Goal: Information Seeking & Learning: Learn about a topic

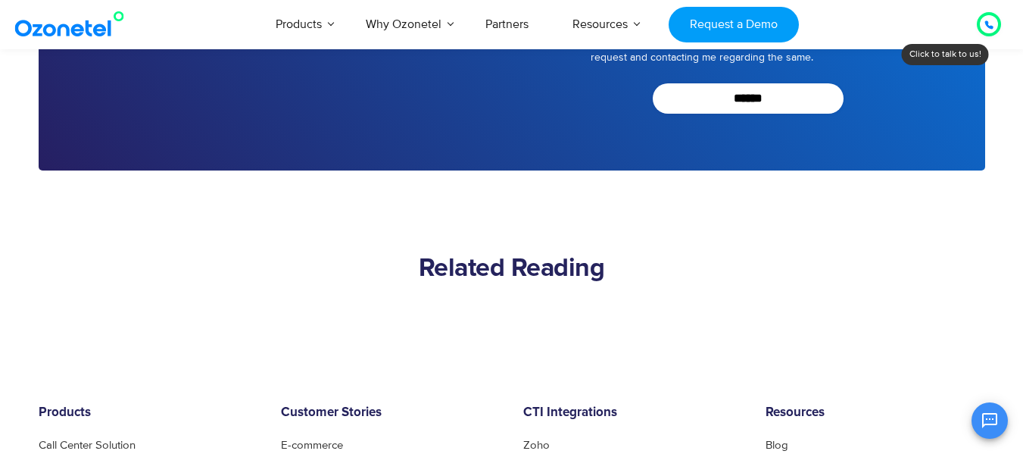
scroll to position [3861, 0]
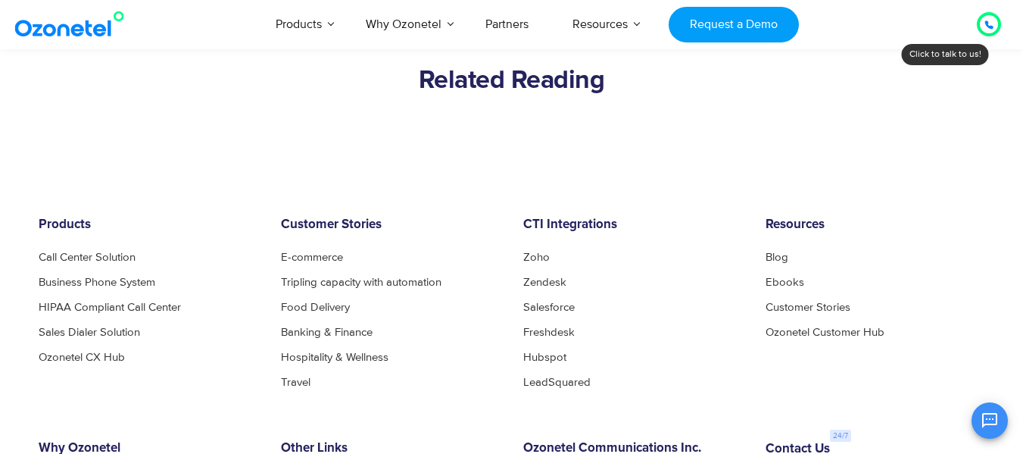
click at [69, 33] on img at bounding box center [72, 24] width 123 height 27
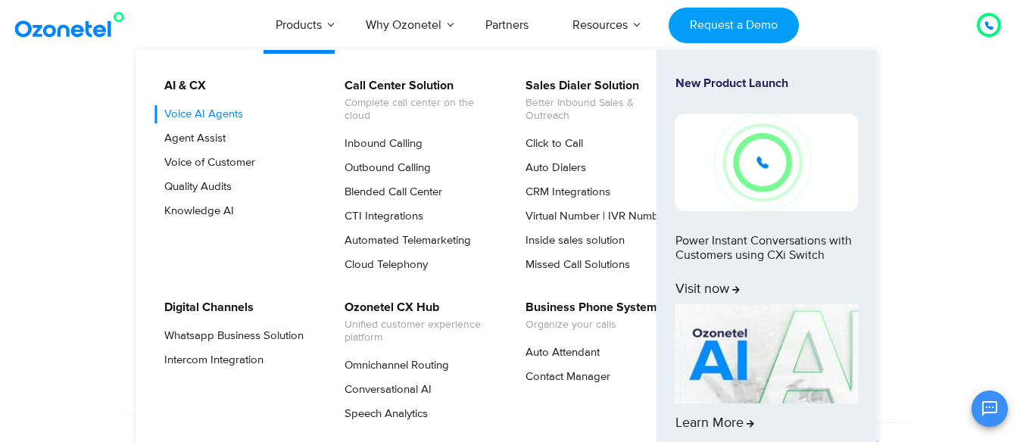
click at [207, 108] on link "Voice AI Agents" at bounding box center [199, 114] width 91 height 18
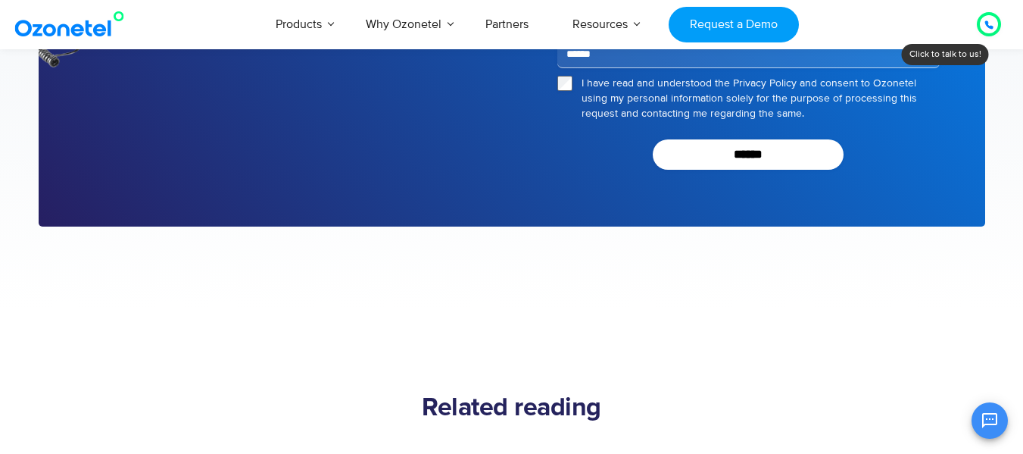
scroll to position [2726, 0]
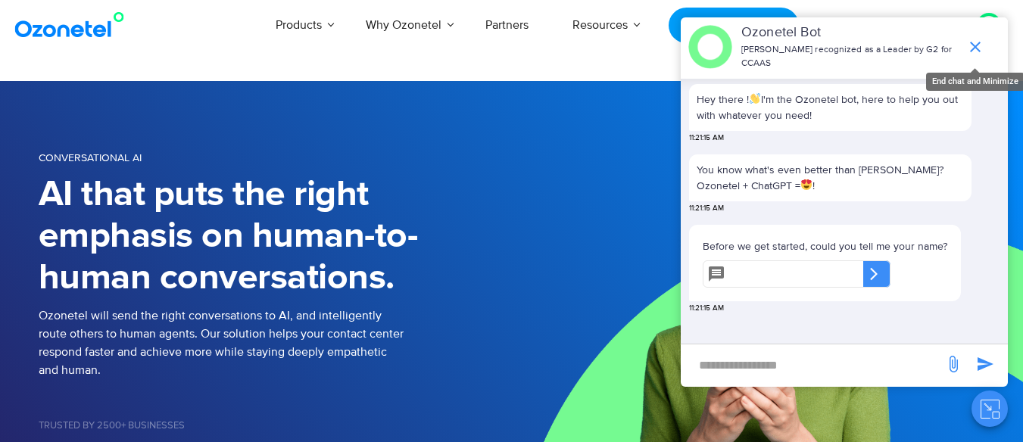
click at [979, 40] on icon "end chat or minimize" at bounding box center [975, 47] width 18 height 18
